Goal: Obtain resource: Download file/media

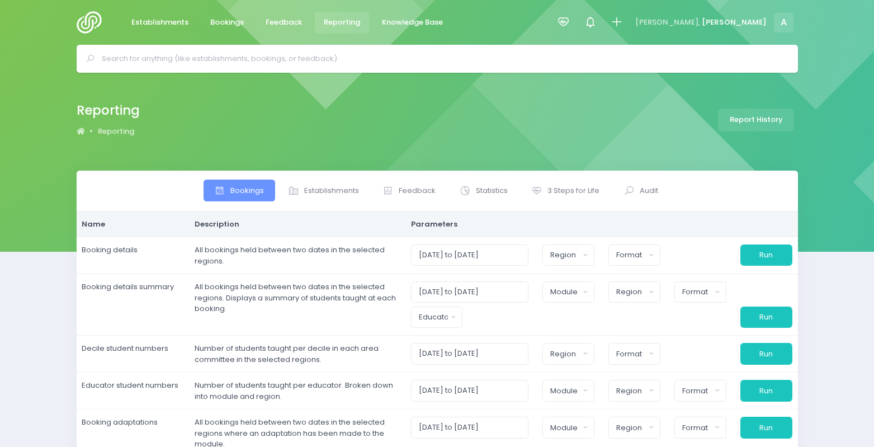
select select
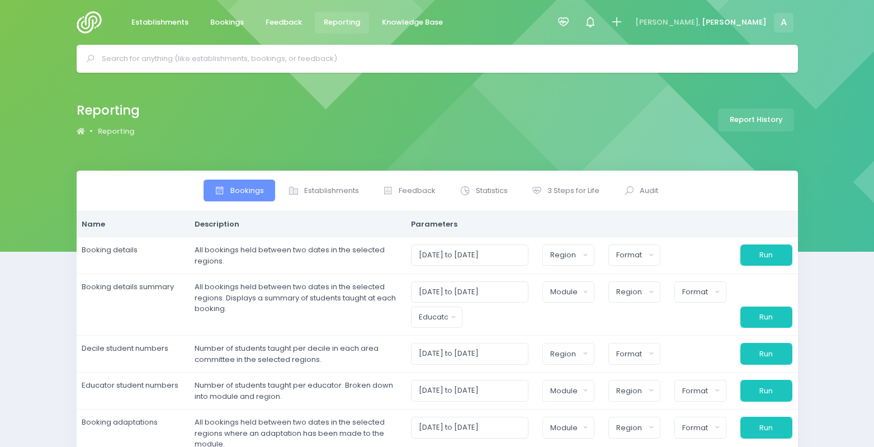
select select
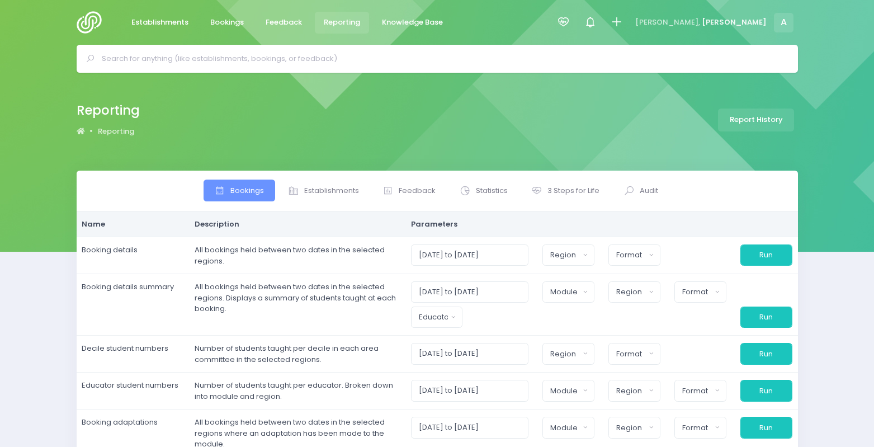
select select
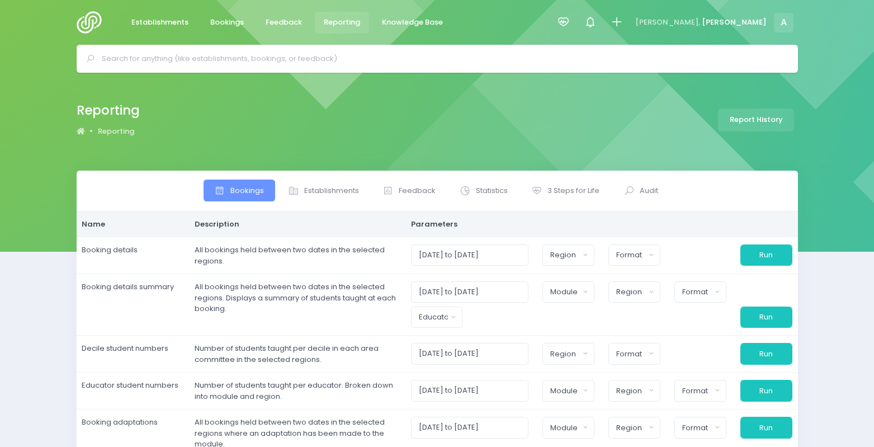
select select
click at [570, 16] on icon at bounding box center [563, 22] width 13 height 13
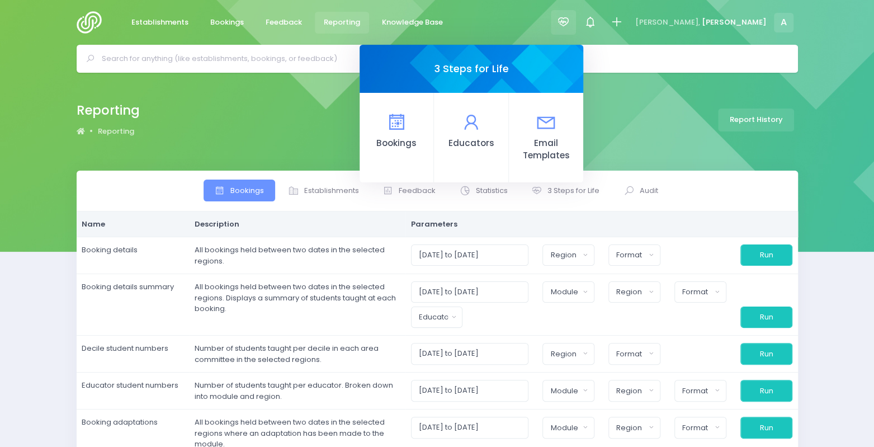
click at [570, 16] on icon at bounding box center [563, 22] width 13 height 13
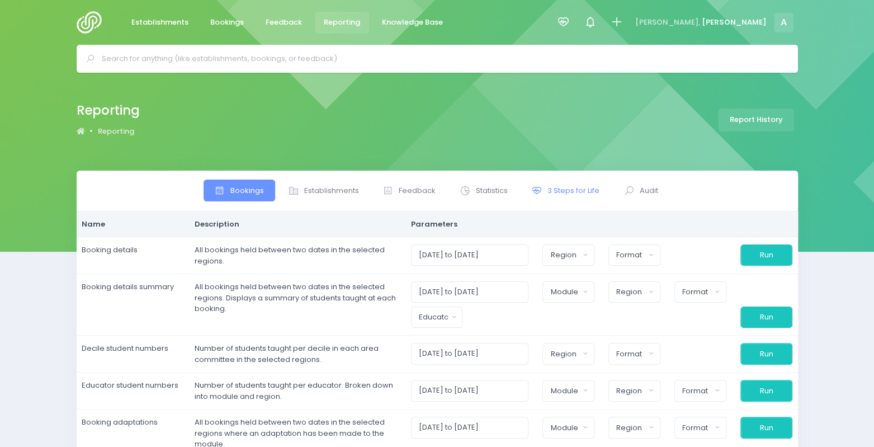
click at [556, 199] on link "3 Steps for Life" at bounding box center [566, 191] width 90 height 22
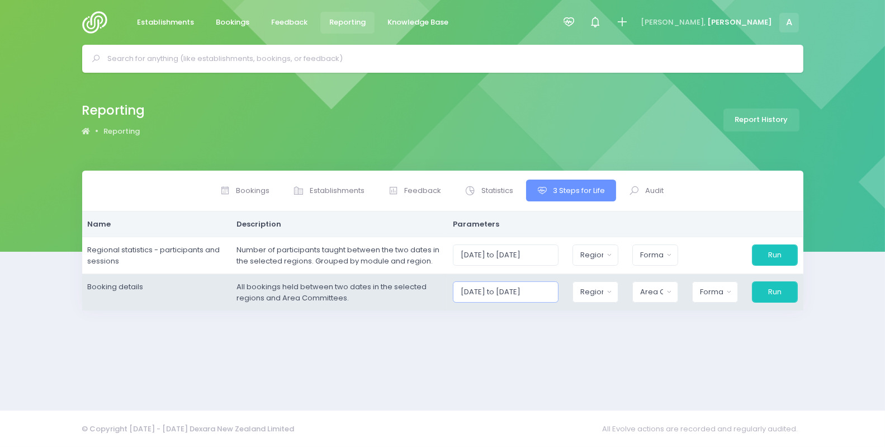
click at [489, 296] on input "[DATE] to [DATE]" at bounding box center [506, 291] width 106 height 21
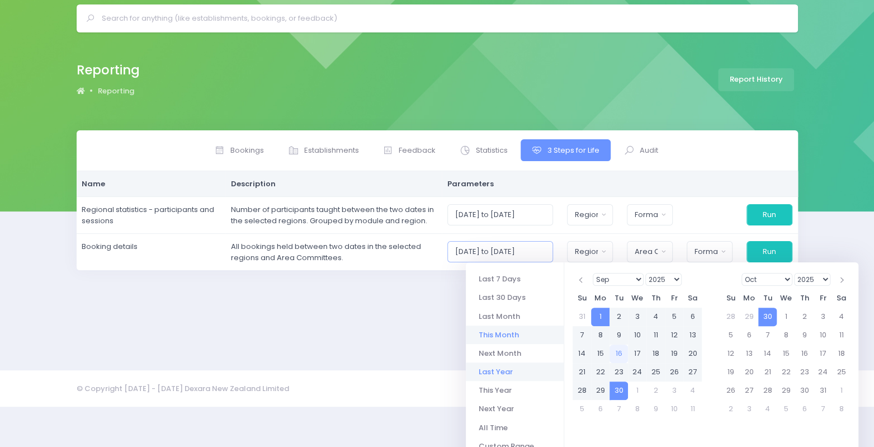
scroll to position [74, 0]
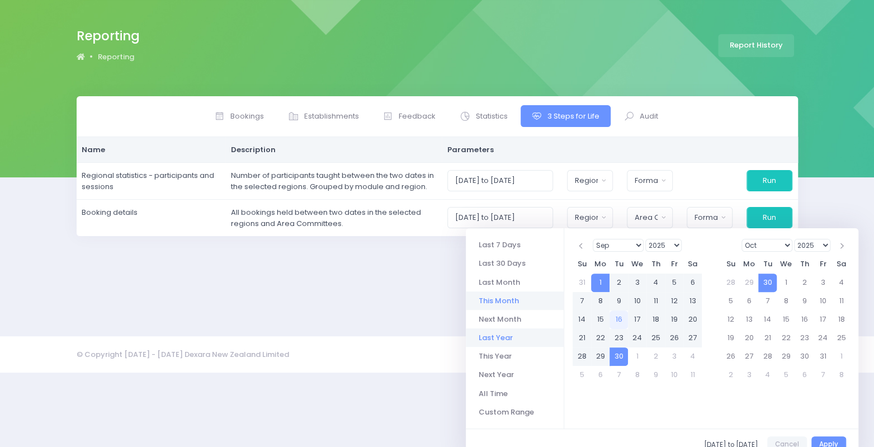
click at [495, 333] on li "Last Year" at bounding box center [515, 337] width 98 height 18
type input "[DATE] to [DATE]"
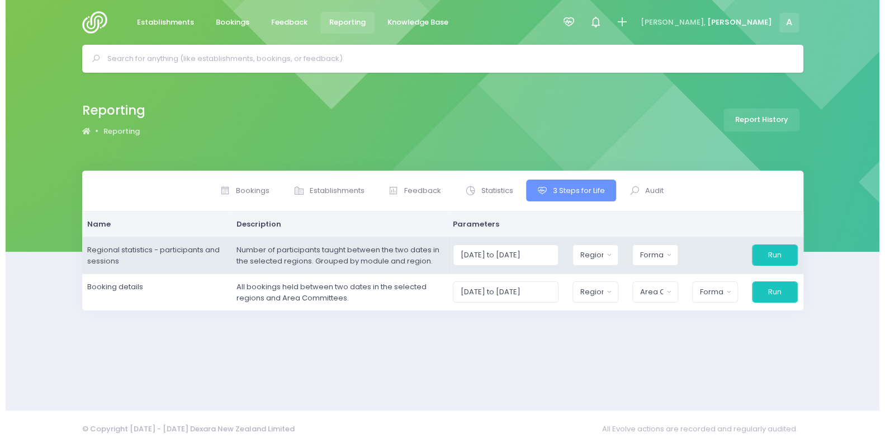
scroll to position [0, 0]
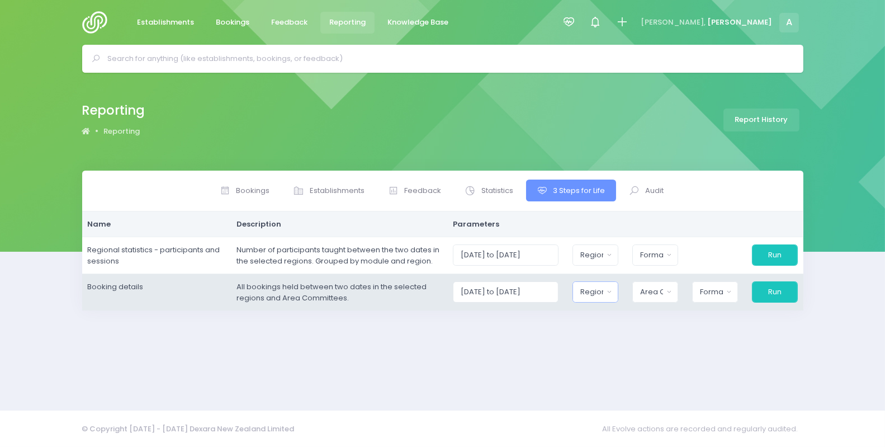
click at [591, 298] on button "Region" at bounding box center [596, 291] width 46 height 21
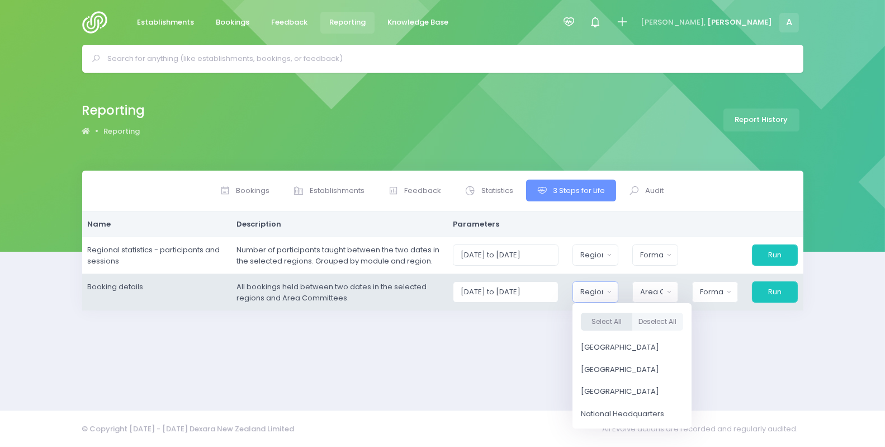
click at [622, 315] on button "Select All" at bounding box center [606, 322] width 51 height 18
select select "Northern"
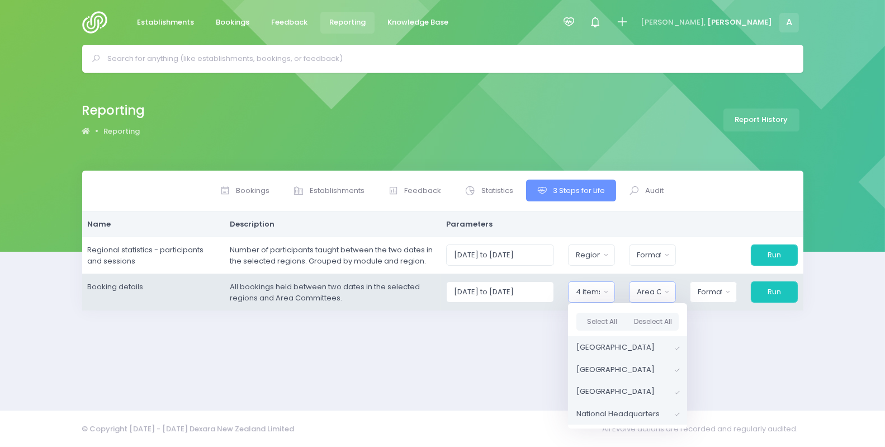
click at [661, 292] on div "Area Committee" at bounding box center [649, 291] width 24 height 11
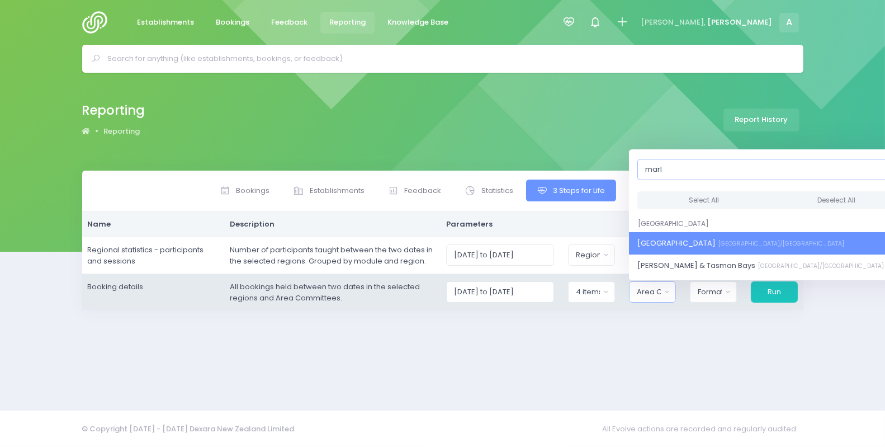
type input "marl"
click at [662, 244] on span "Marlborough [PERSON_NAME]/[GEOGRAPHIC_DATA]" at bounding box center [741, 243] width 207 height 11
select select "[GEOGRAPHIC_DATA]"
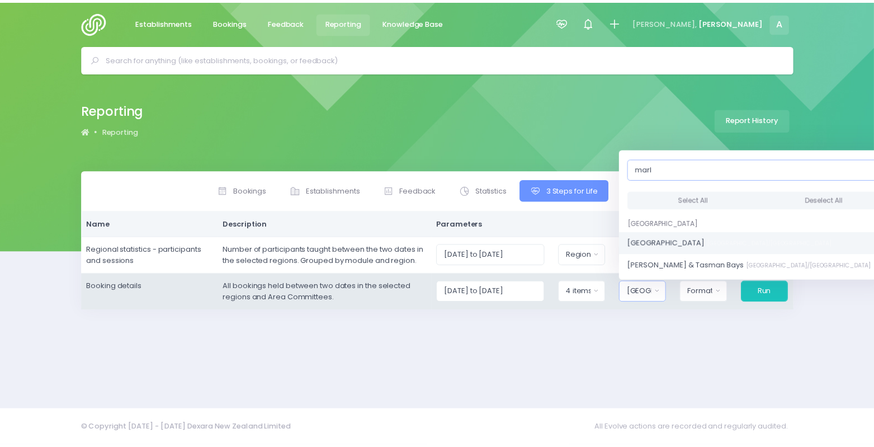
scroll to position [1276, 0]
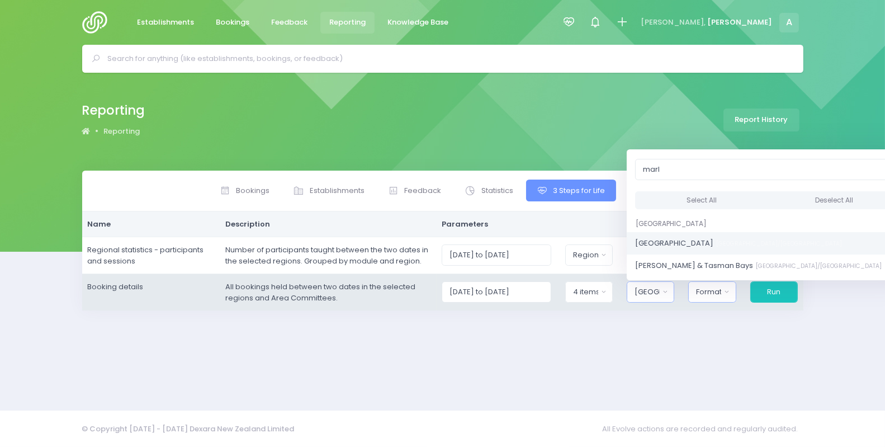
click at [710, 290] on div "Format" at bounding box center [708, 291] width 25 height 11
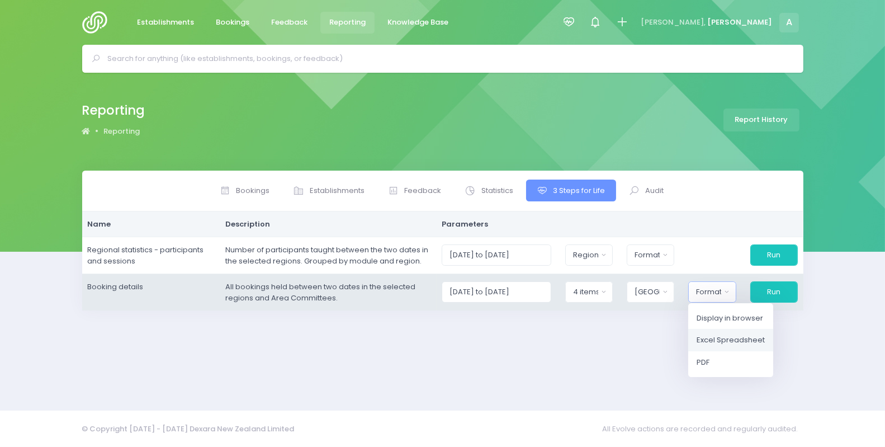
click at [761, 336] on span "Excel Spreadsheet" at bounding box center [731, 339] width 68 height 11
select select "excel"
click at [778, 295] on button "Run" at bounding box center [773, 291] width 49 height 21
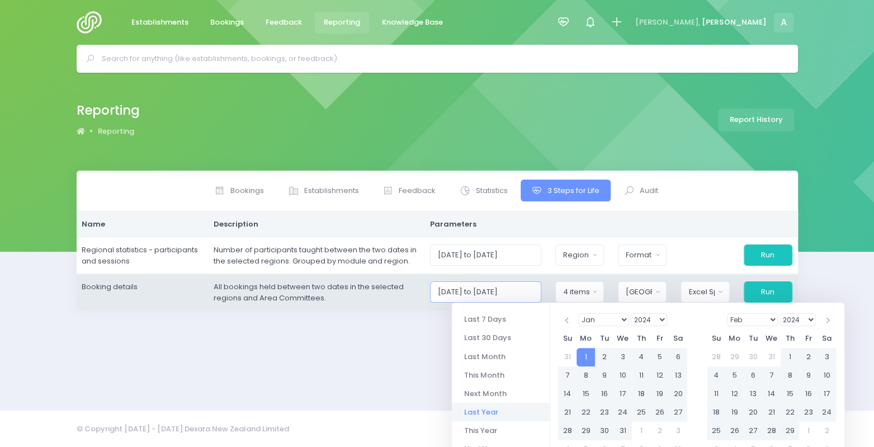
click at [528, 295] on input "[DATE] to [DATE]" at bounding box center [485, 291] width 111 height 21
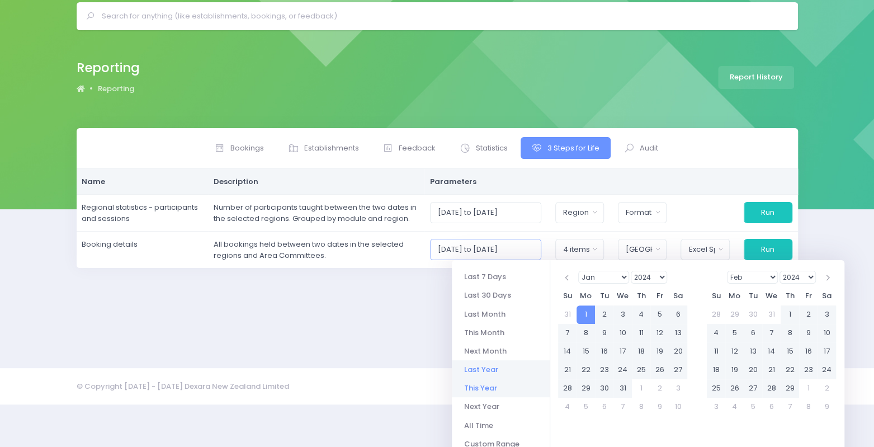
scroll to position [74, 0]
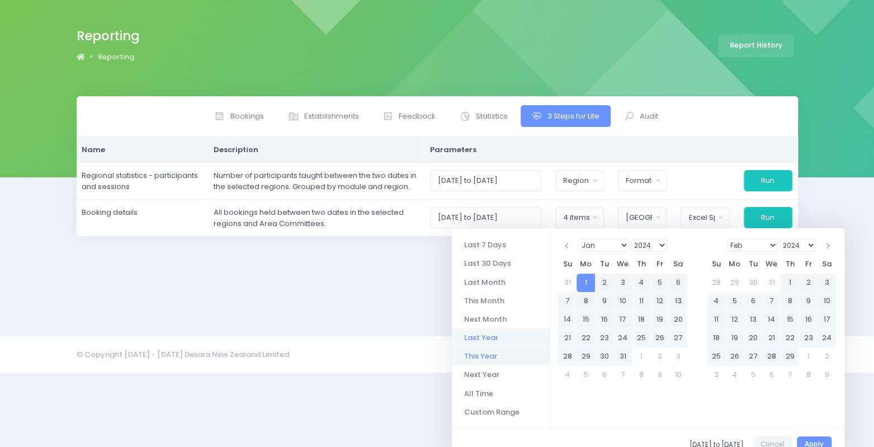
click at [487, 352] on li "This Year" at bounding box center [501, 356] width 98 height 18
type input "[DATE] to [DATE]"
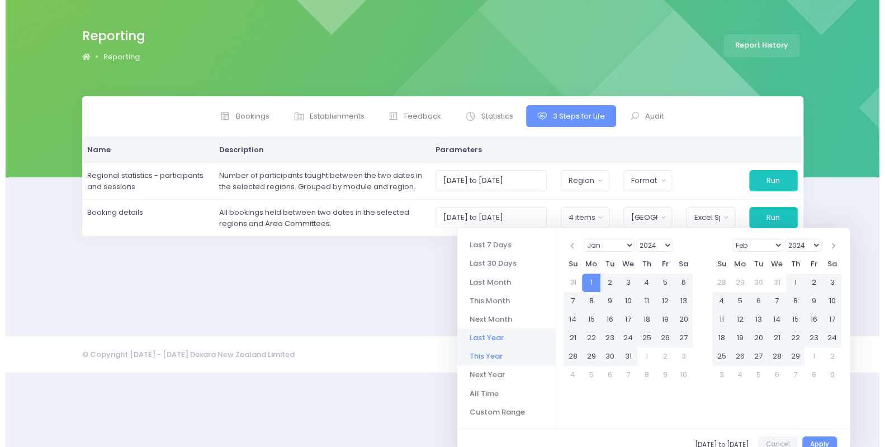
scroll to position [0, 0]
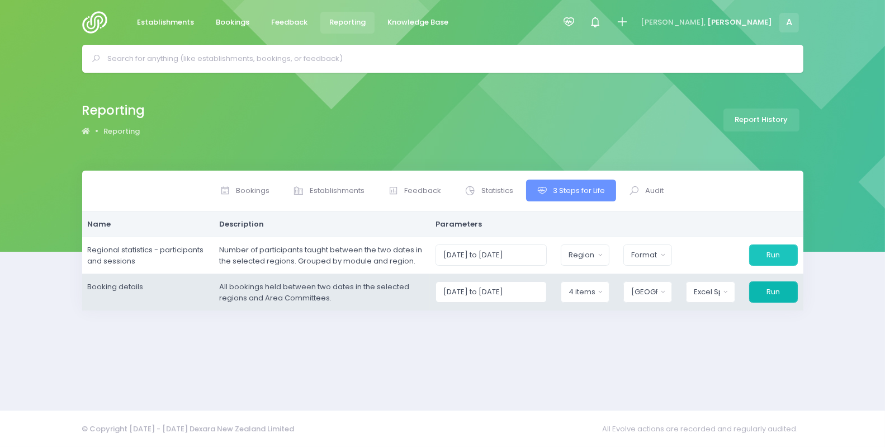
click at [791, 298] on button "Run" at bounding box center [773, 291] width 49 height 21
